Goal: Transaction & Acquisition: Purchase product/service

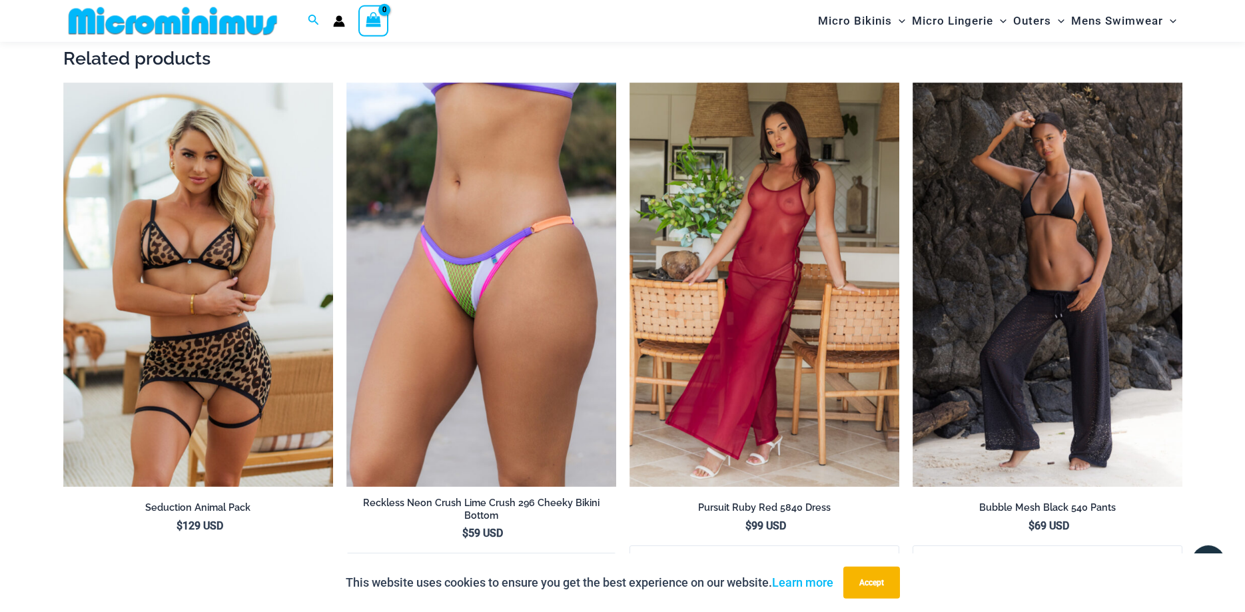
scroll to position [2504, 0]
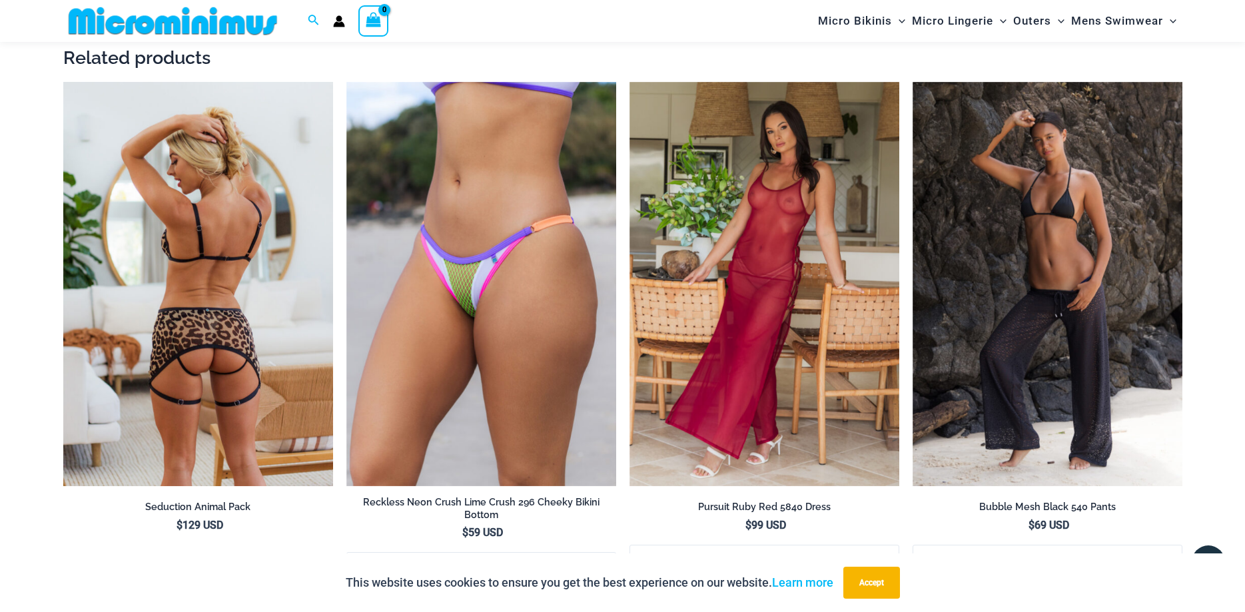
click at [209, 339] on img at bounding box center [198, 284] width 270 height 405
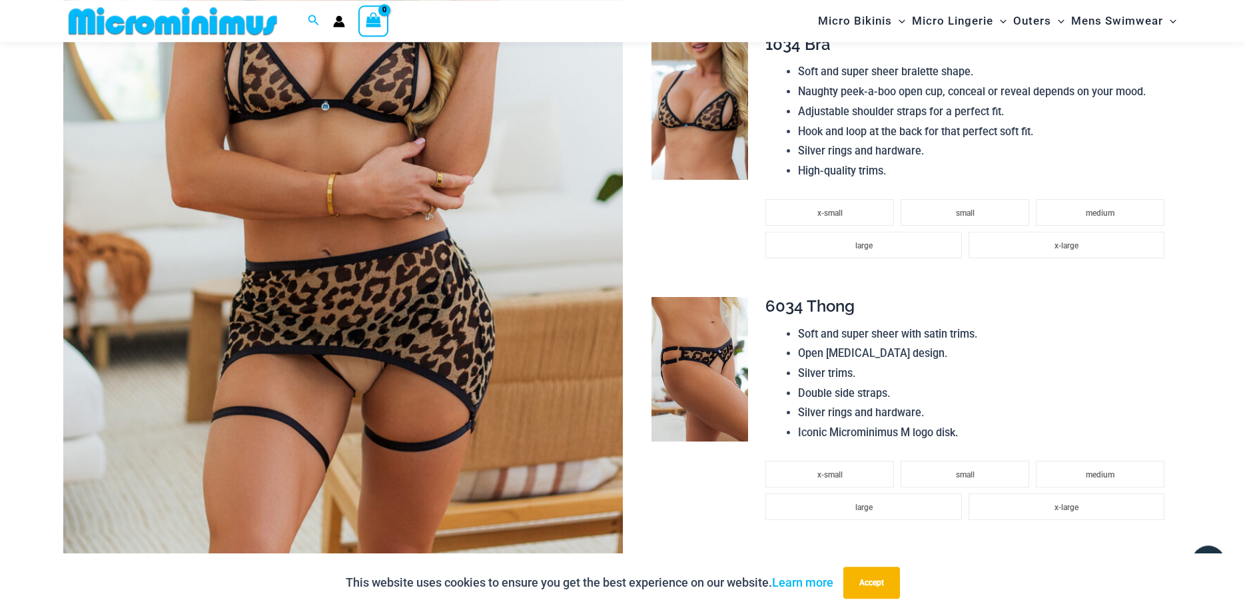
scroll to position [396, 0]
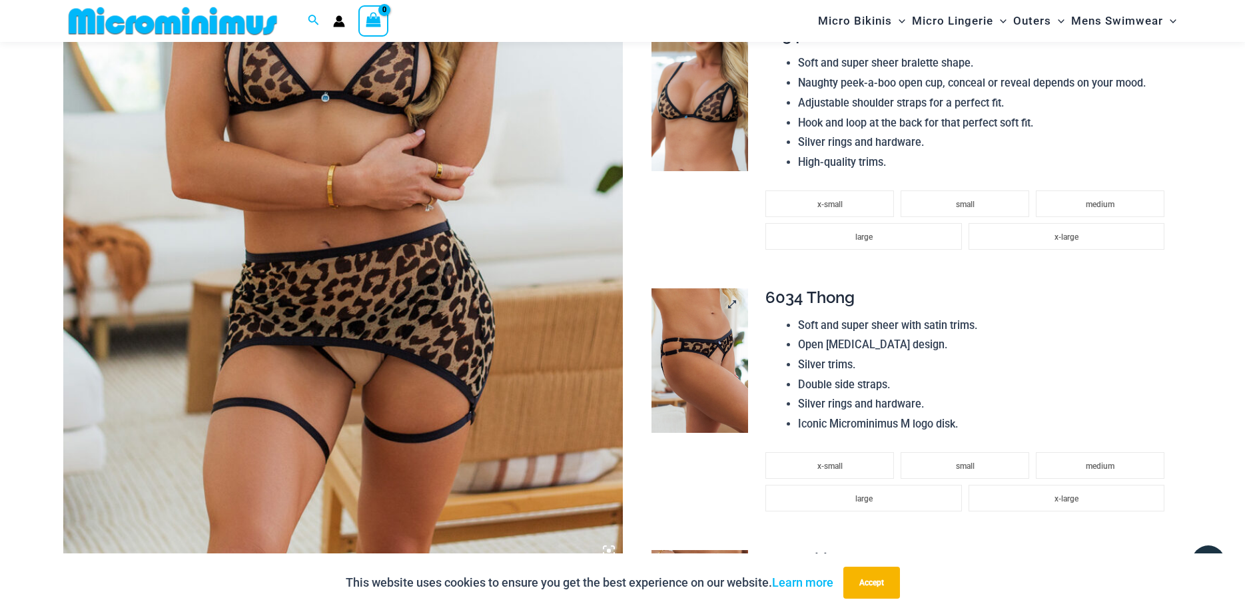
click at [710, 347] on img at bounding box center [700, 361] width 97 height 145
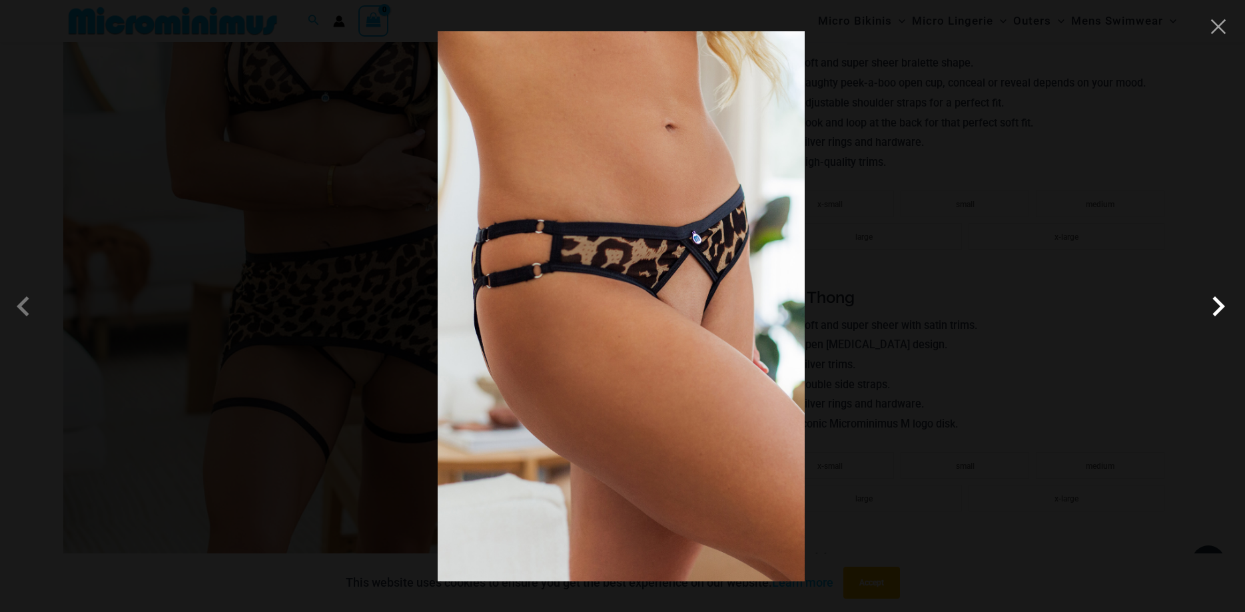
click at [1219, 313] on span at bounding box center [1219, 307] width 40 height 40
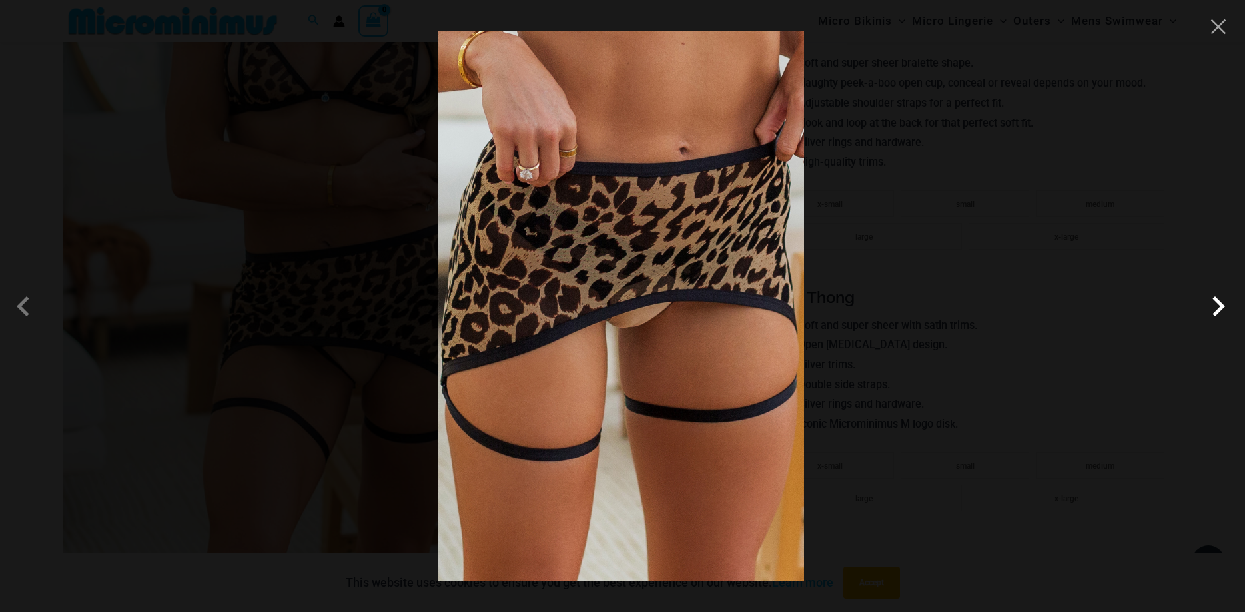
click at [1219, 313] on span at bounding box center [1219, 307] width 40 height 40
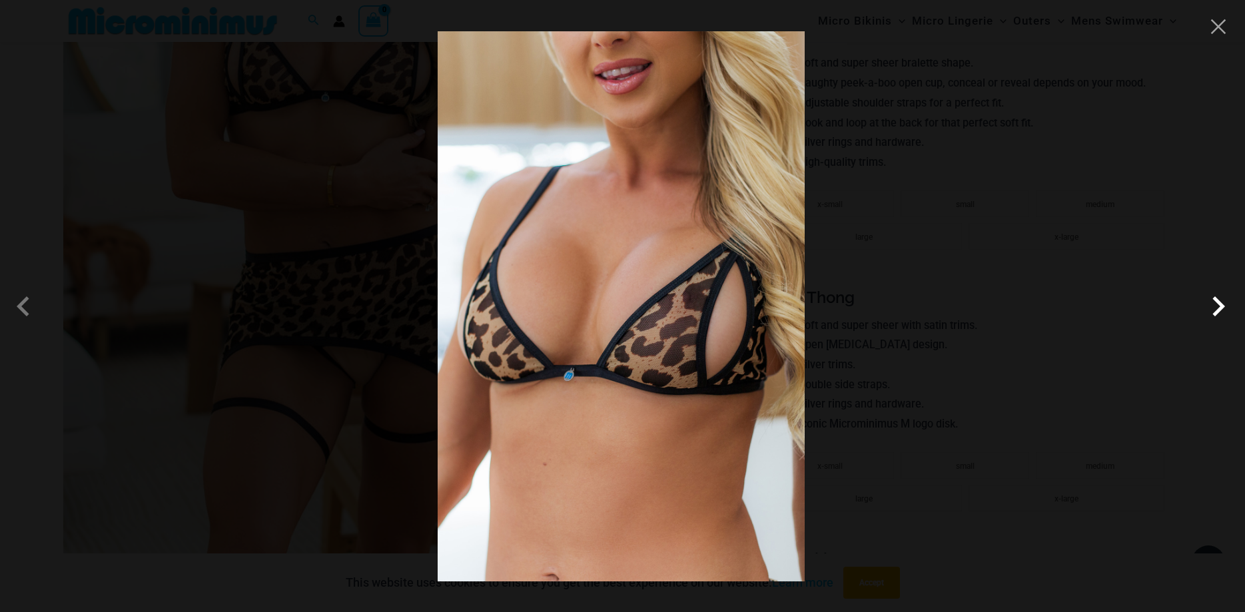
click at [1219, 313] on span at bounding box center [1219, 307] width 40 height 40
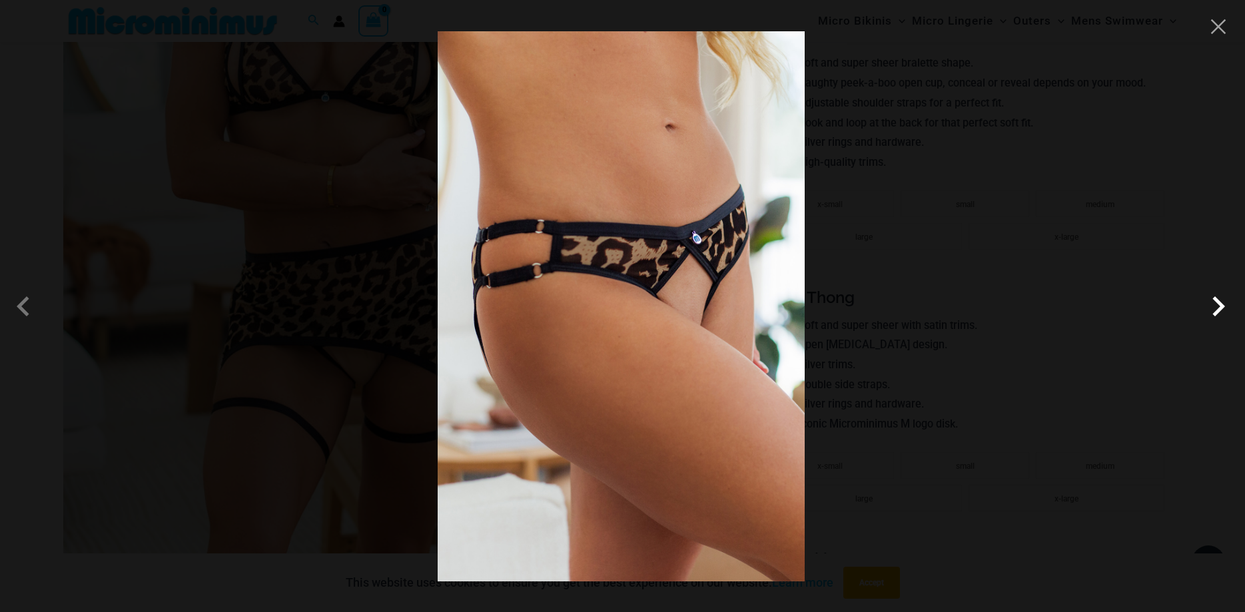
click at [1219, 313] on span at bounding box center [1219, 307] width 40 height 40
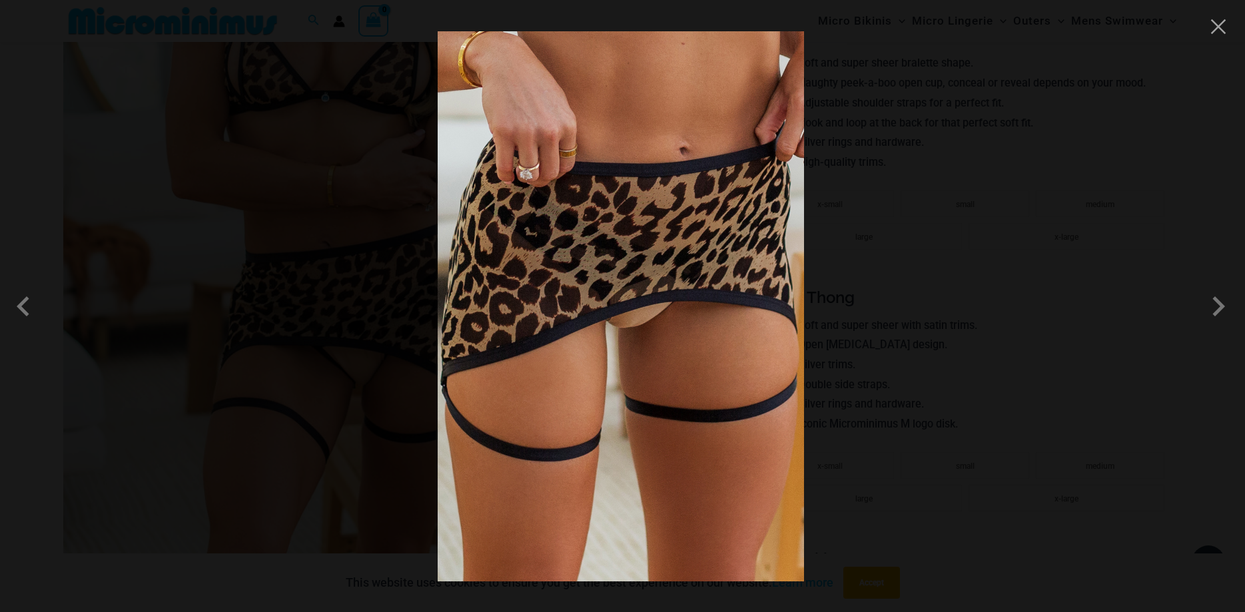
click at [1220, 37] on div at bounding box center [622, 306] width 1245 height 612
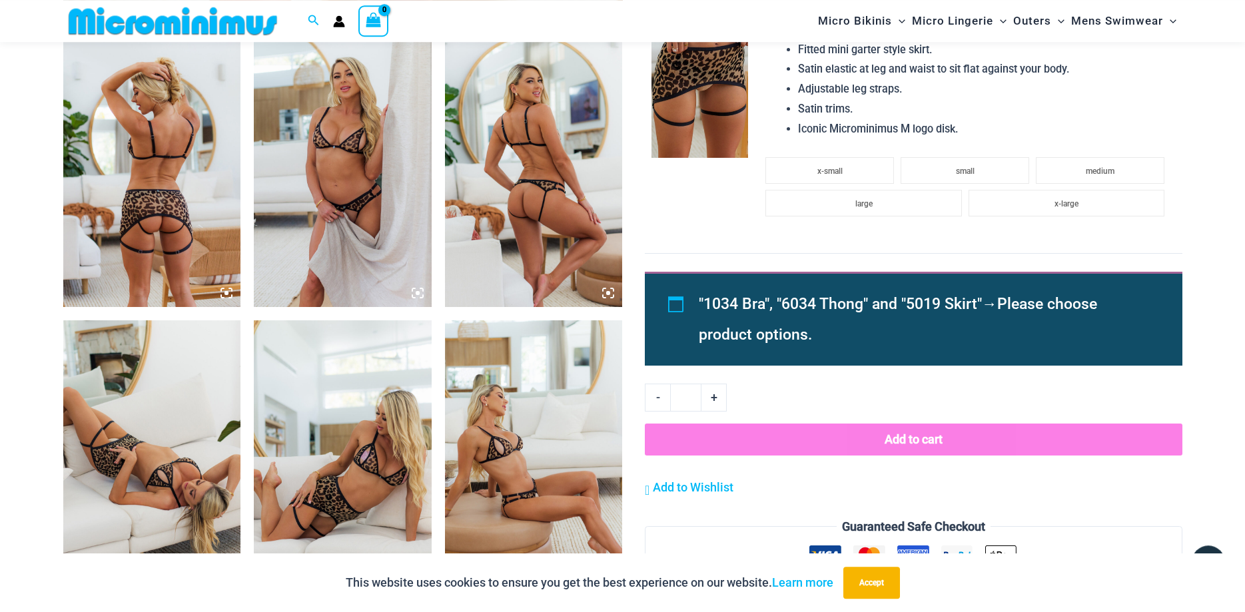
scroll to position [816, 0]
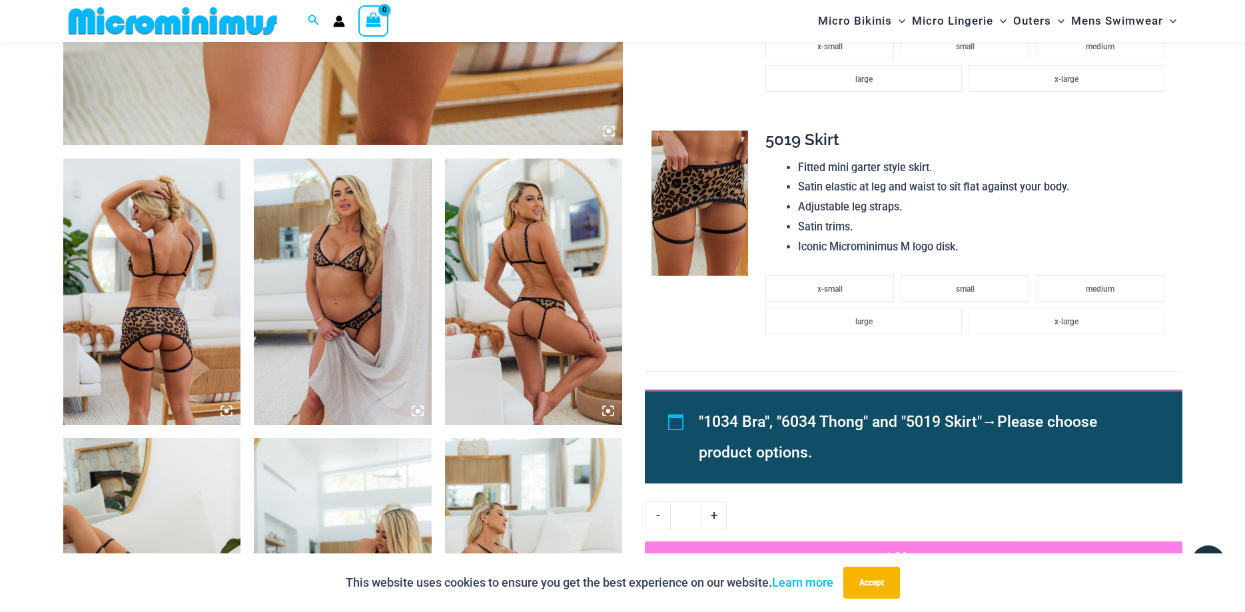
click at [121, 288] on img at bounding box center [152, 292] width 178 height 267
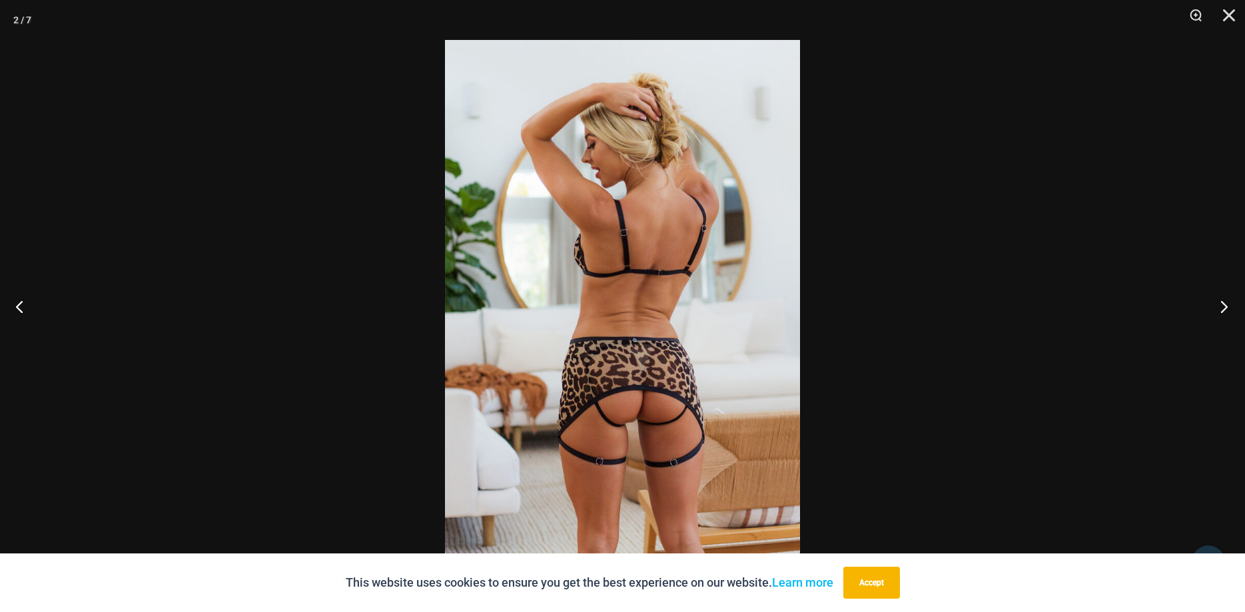
click at [1223, 309] on button "Next" at bounding box center [1221, 306] width 50 height 67
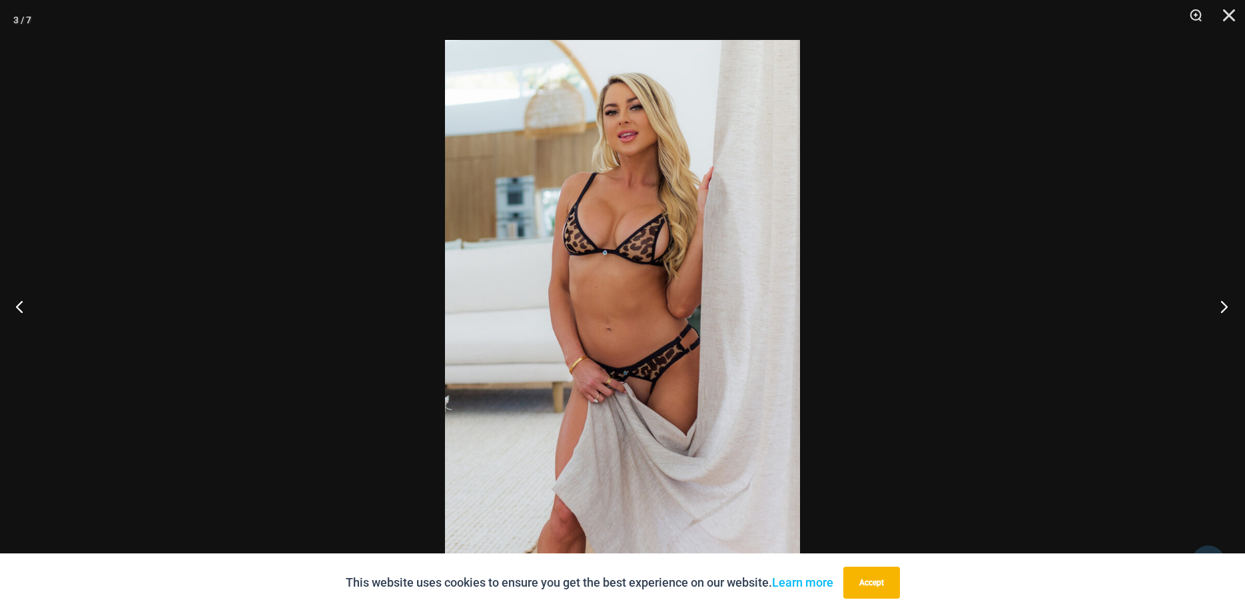
click at [1223, 309] on button "Next" at bounding box center [1221, 306] width 50 height 67
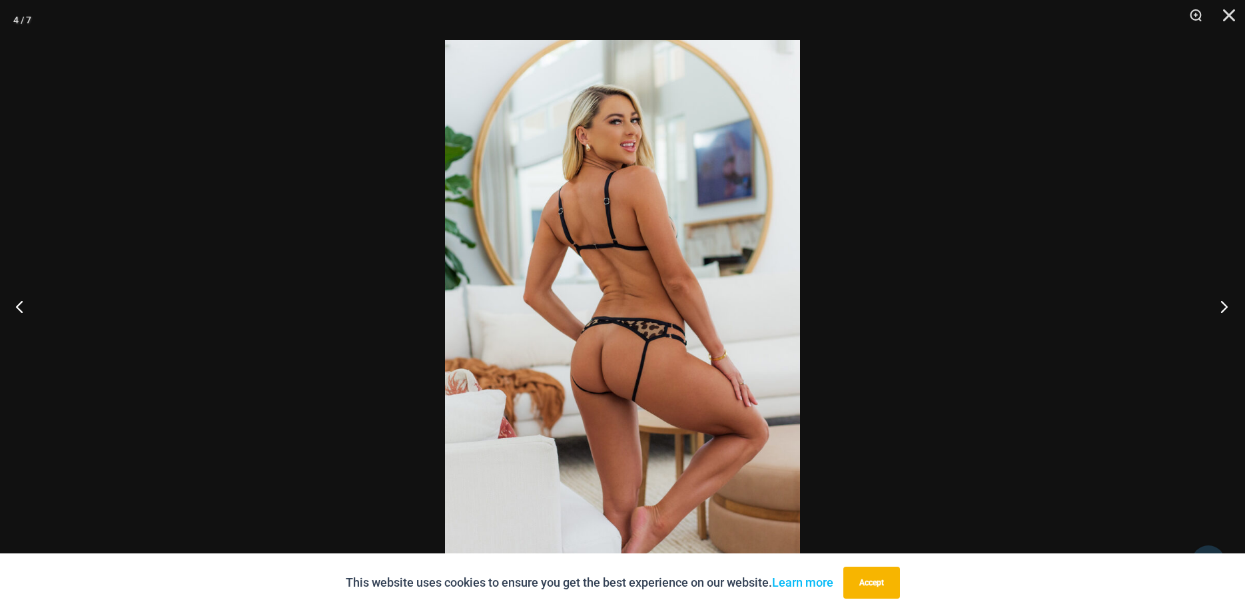
click at [1223, 309] on button "Next" at bounding box center [1221, 306] width 50 height 67
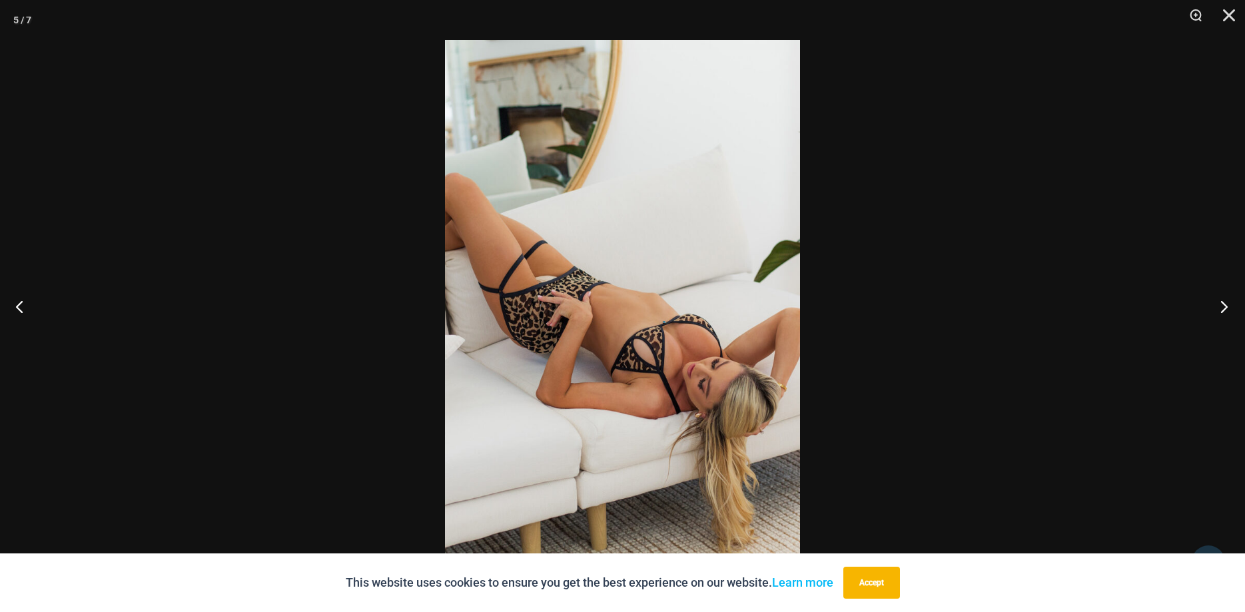
click at [1223, 309] on button "Next" at bounding box center [1221, 306] width 50 height 67
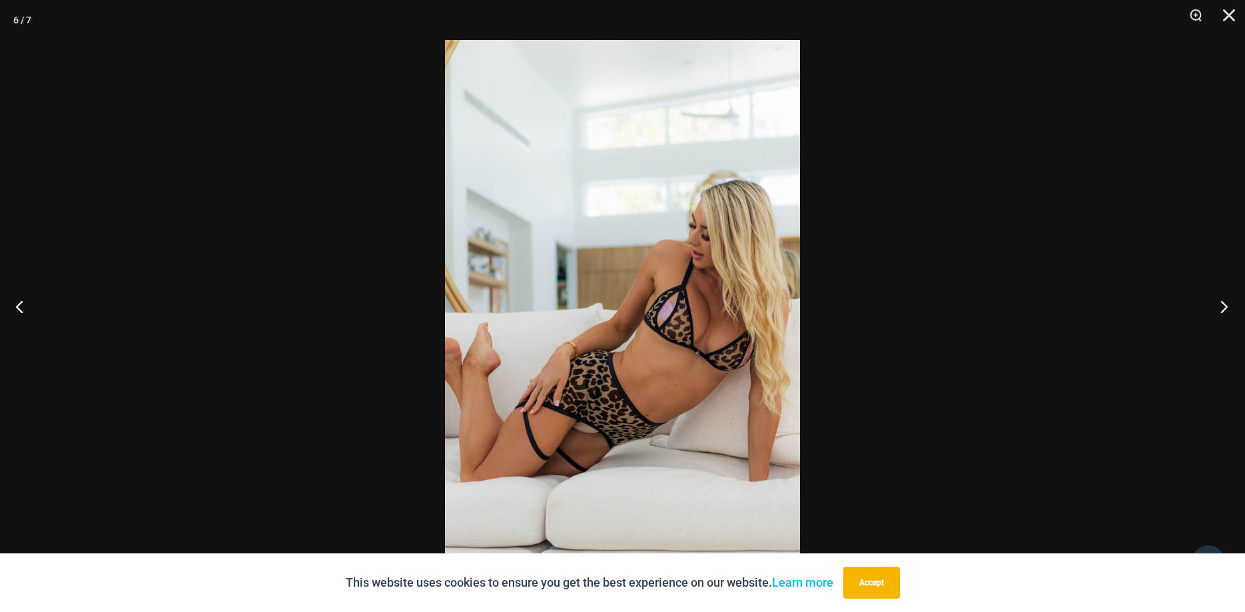
click at [1223, 309] on button "Next" at bounding box center [1221, 306] width 50 height 67
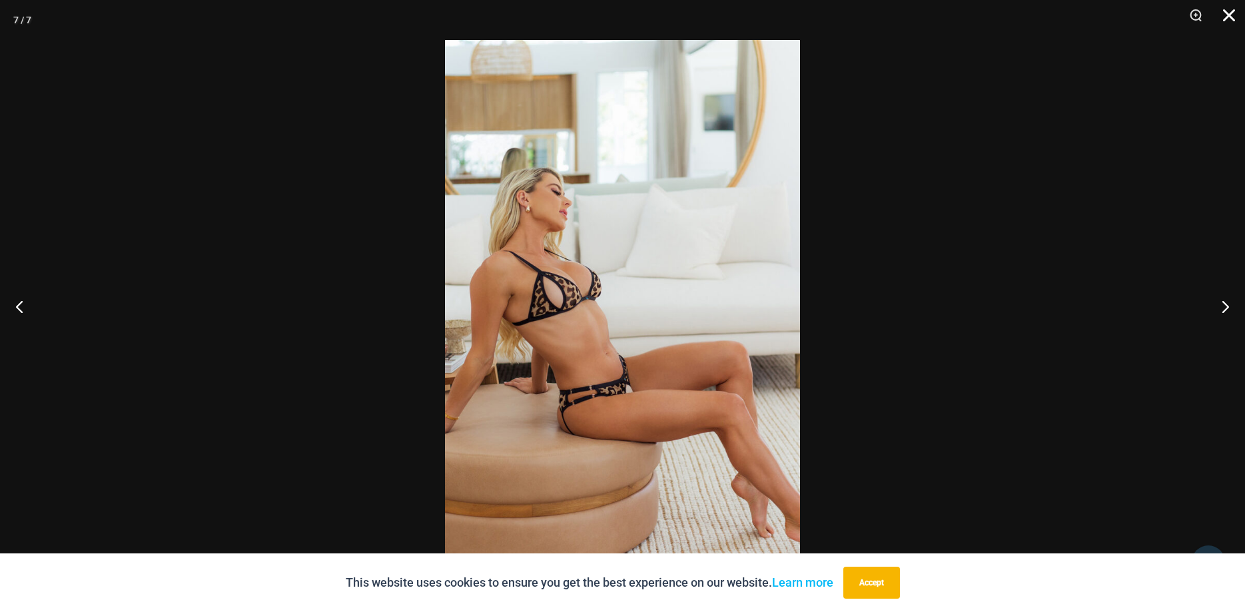
click at [1226, 21] on button "Close" at bounding box center [1224, 20] width 33 height 40
